Goal: Transaction & Acquisition: Obtain resource

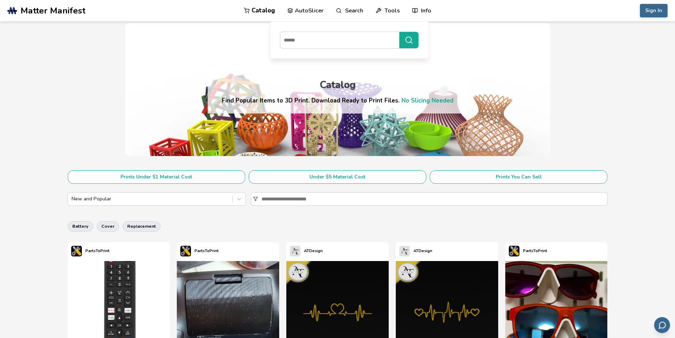
click at [346, 14] on link "Search" at bounding box center [349, 10] width 27 height 21
click at [342, 11] on link "Search" at bounding box center [349, 10] width 27 height 21
click at [330, 43] on input at bounding box center [337, 40] width 115 height 13
click at [399, 32] on button "**********" at bounding box center [408, 40] width 19 height 16
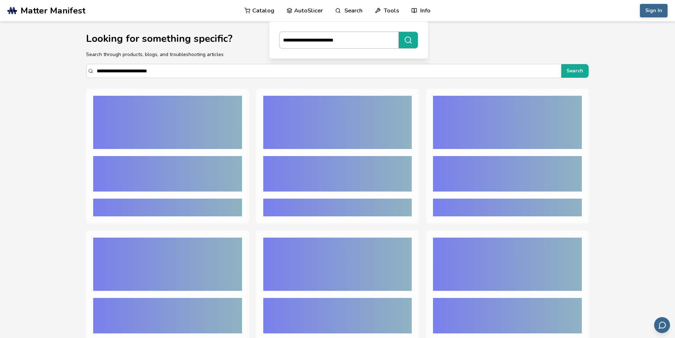
click at [334, 39] on input "**********" at bounding box center [336, 40] width 115 height 13
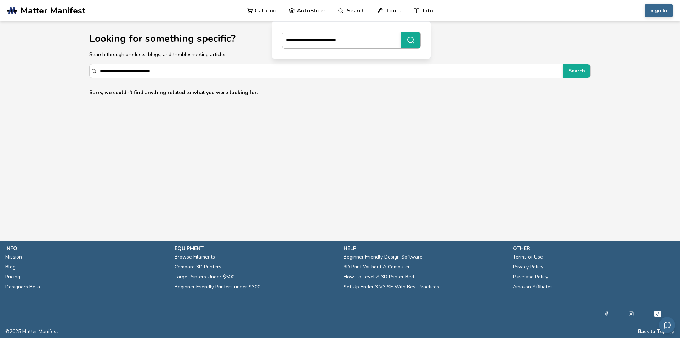
type input "**********"
click at [401, 32] on button "**********" at bounding box center [410, 40] width 19 height 16
click at [150, 72] on input "**********" at bounding box center [326, 70] width 453 height 13
type input "**********"
click at [563, 64] on button "Search" at bounding box center [576, 70] width 27 height 13
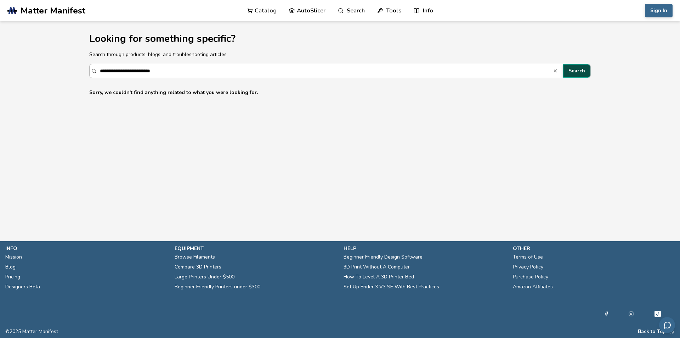
click at [574, 73] on button "Search" at bounding box center [576, 70] width 27 height 13
click at [574, 74] on button "Search" at bounding box center [576, 70] width 27 height 13
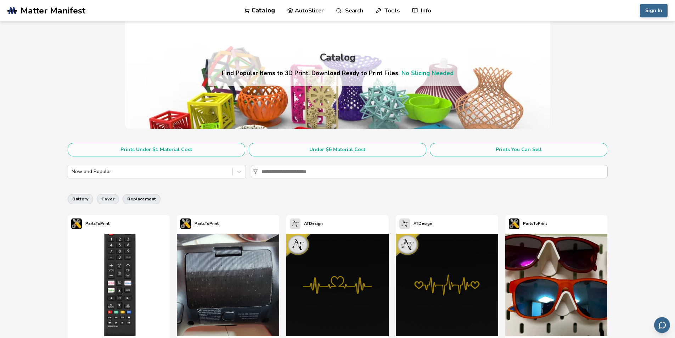
scroll to position [35, 0]
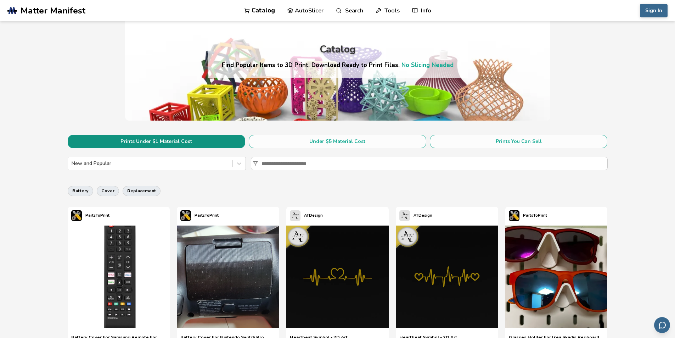
click at [132, 143] on button "Prints Under $1 Material Cost" at bounding box center [156, 141] width 177 height 13
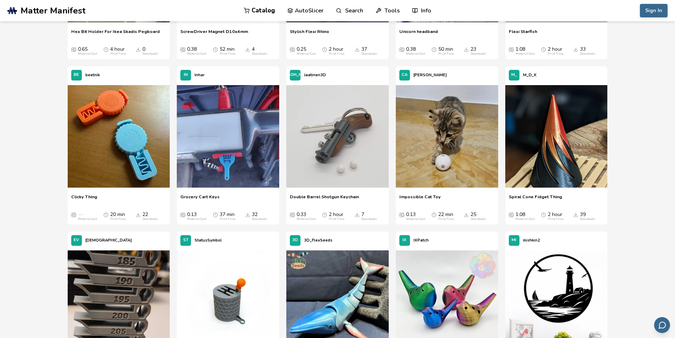
scroll to position [1501, 0]
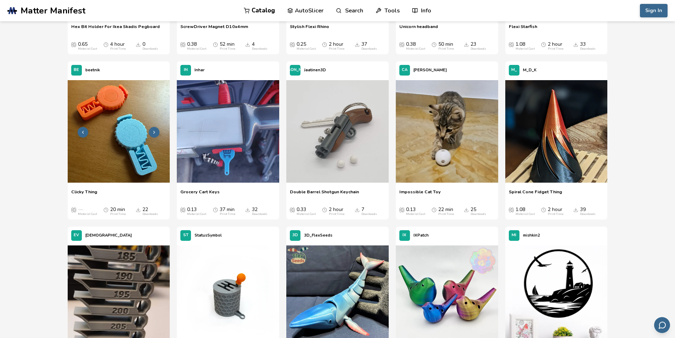
click at [149, 131] on button at bounding box center [154, 132] width 11 height 11
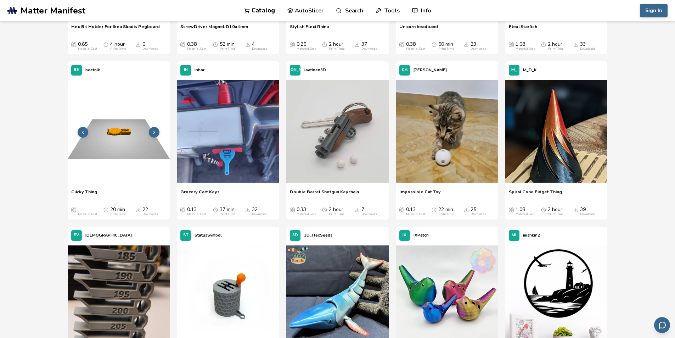
click at [151, 132] on button at bounding box center [154, 132] width 11 height 11
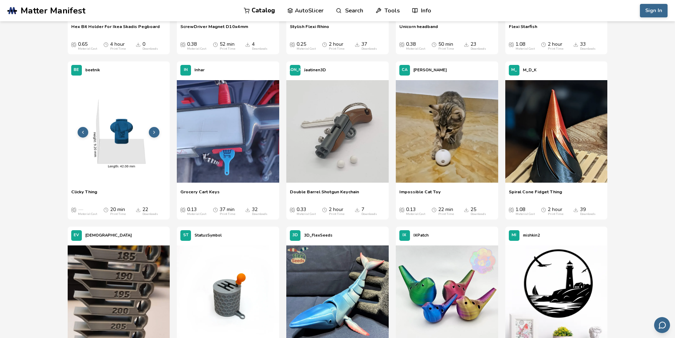
click at [151, 132] on button at bounding box center [154, 132] width 11 height 11
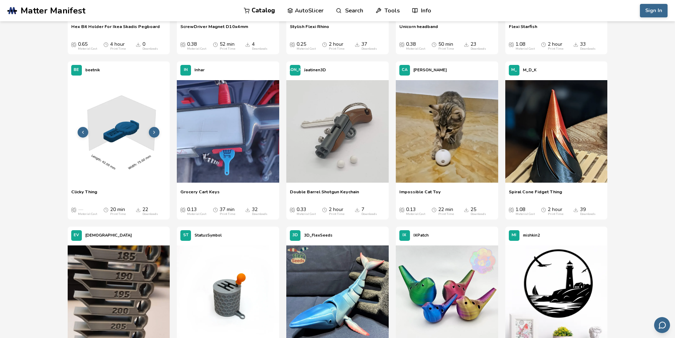
click at [151, 132] on button at bounding box center [154, 132] width 11 height 11
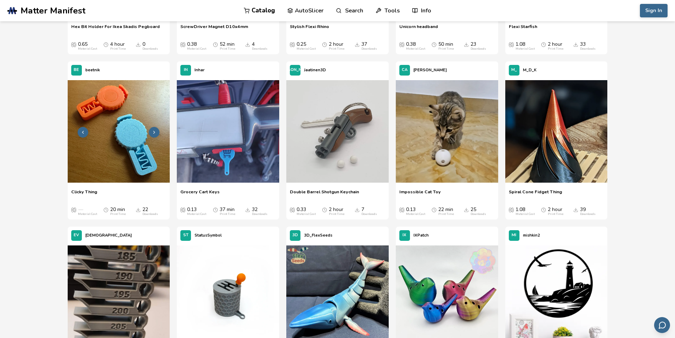
click at [151, 132] on button at bounding box center [154, 132] width 11 height 11
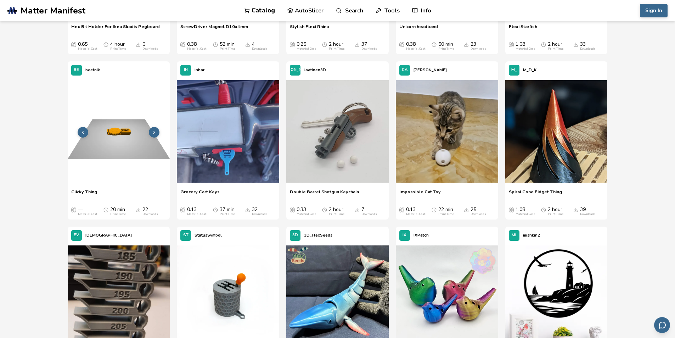
click at [84, 132] on icon at bounding box center [82, 132] width 5 height 5
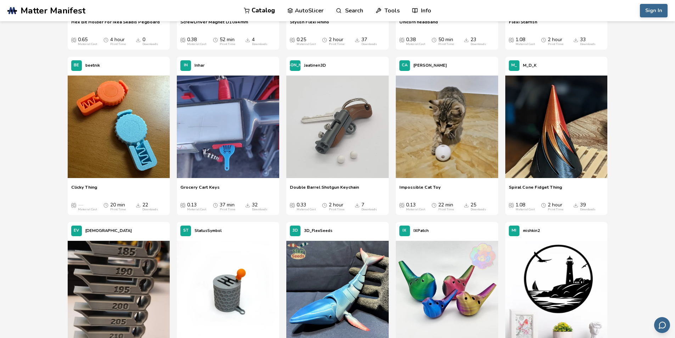
scroll to position [1499, 0]
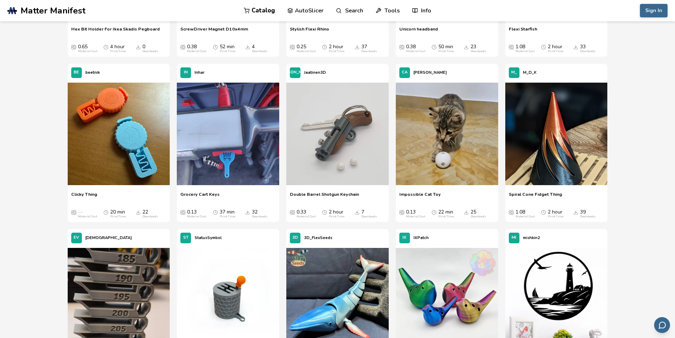
click at [329, 194] on span "Double Barrel Shotgun Keychain" at bounding box center [324, 196] width 69 height 11
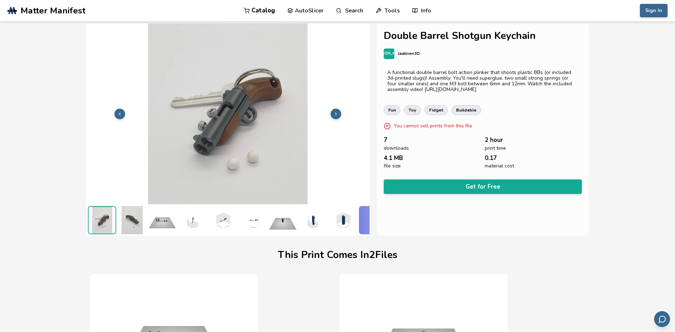
scroll to position [0, 3]
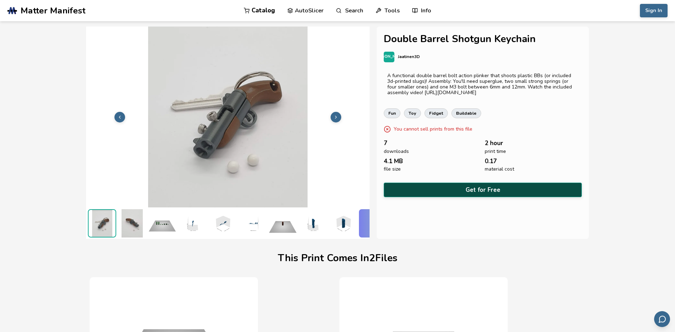
click at [470, 191] on button "Get for Free" at bounding box center [483, 190] width 198 height 15
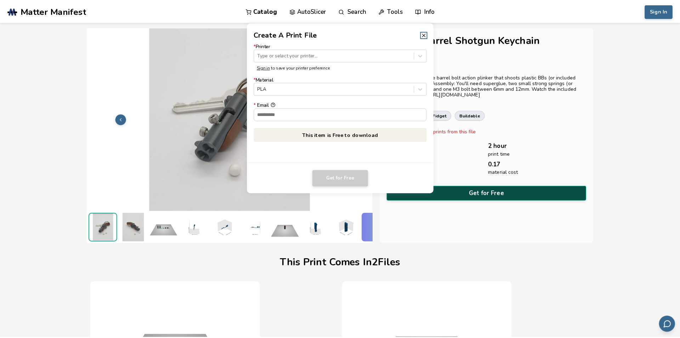
scroll to position [0, 0]
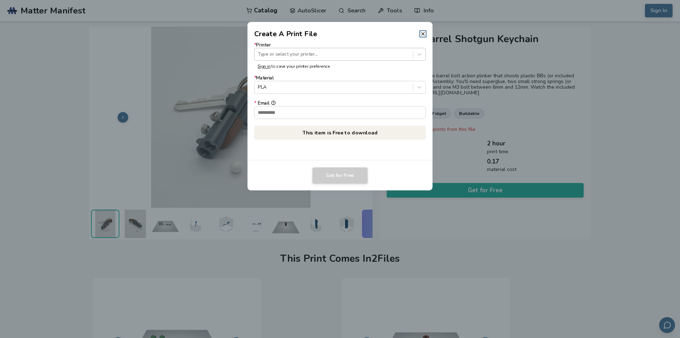
click at [313, 52] on div at bounding box center [334, 54] width 152 height 7
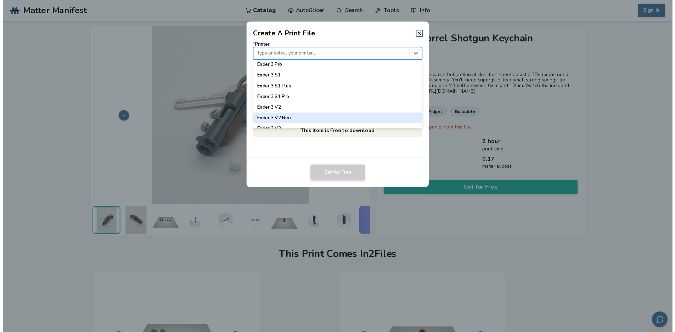
scroll to position [460, 0]
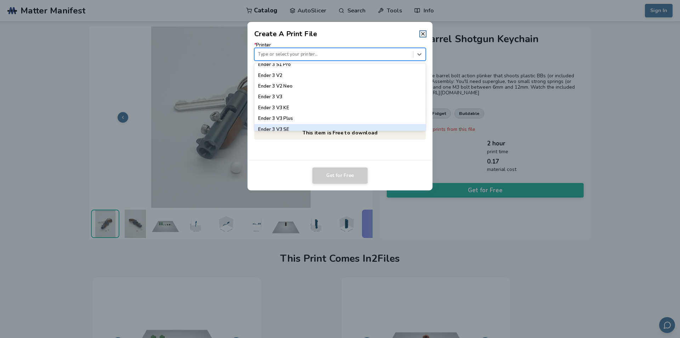
click at [307, 127] on div "Ender 3 V3 SE" at bounding box center [340, 129] width 172 height 11
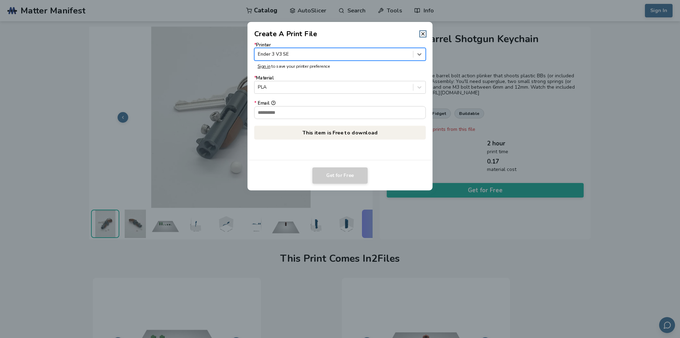
click at [316, 94] on form "* Printer option Ender 3 V3 SE, selected. Ender 3 V3 SE Sign in to save your pr…" at bounding box center [340, 81] width 172 height 77
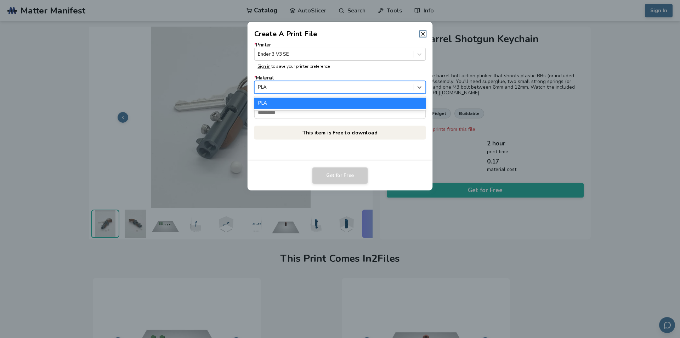
click at [318, 89] on div at bounding box center [334, 87] width 152 height 7
click at [318, 103] on div "PLA" at bounding box center [340, 103] width 172 height 11
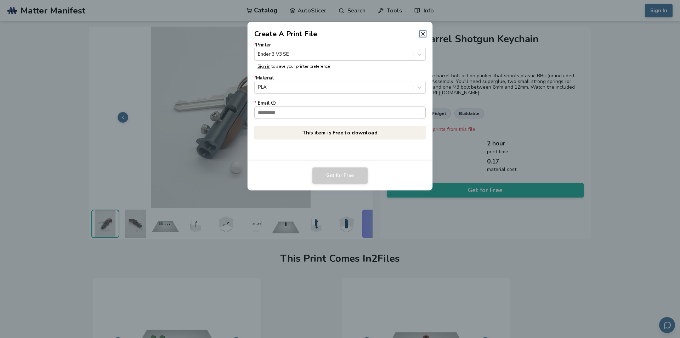
click at [317, 109] on input "* Email" at bounding box center [340, 112] width 171 height 12
type input "**********"
click at [346, 176] on button "Get for Free" at bounding box center [339, 175] width 55 height 16
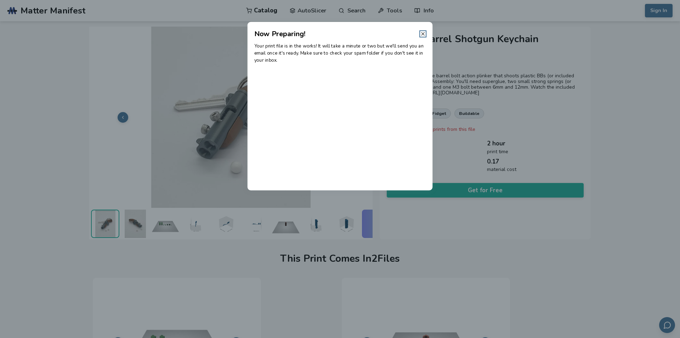
drag, startPoint x: 423, startPoint y: 33, endPoint x: 426, endPoint y: 36, distance: 4.5
click at [423, 34] on icon at bounding box center [423, 34] width 6 height 6
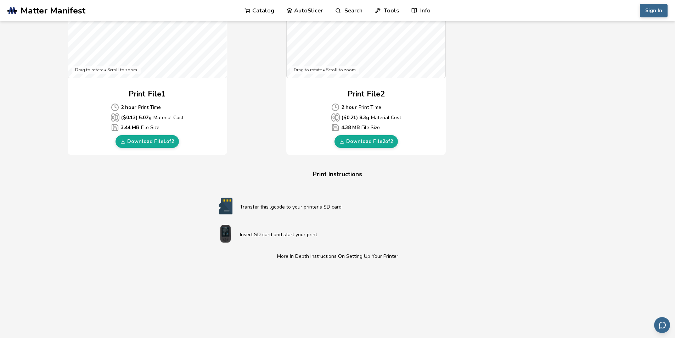
scroll to position [283, 0]
click at [150, 146] on link "Download File 1 of 2" at bounding box center [146, 141] width 63 height 13
click at [371, 139] on link "Download File 2 of 2" at bounding box center [365, 141] width 63 height 13
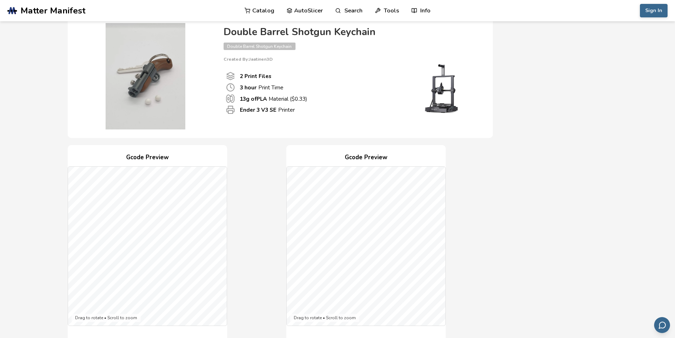
scroll to position [0, 0]
